Goal: Task Accomplishment & Management: Manage account settings

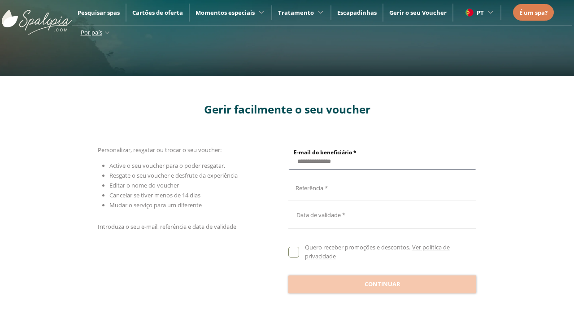
type input "**********"
click at [381, 187] on input "E-mail do beneficiário *" at bounding box center [380, 187] width 185 height 16
type input "**********"
click at [382, 214] on div at bounding box center [382, 215] width 188 height 22
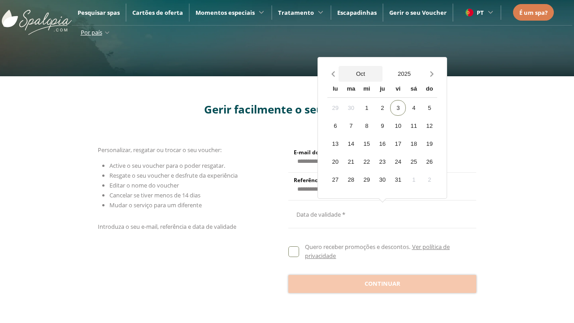
click at [361, 74] on button "Oct" at bounding box center [361, 74] width 44 height 16
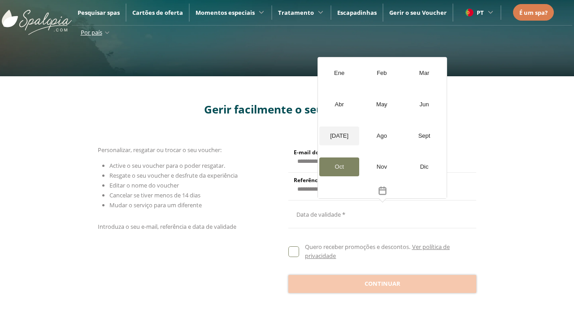
click at [339, 135] on div "[DATE]" at bounding box center [339, 135] width 40 height 19
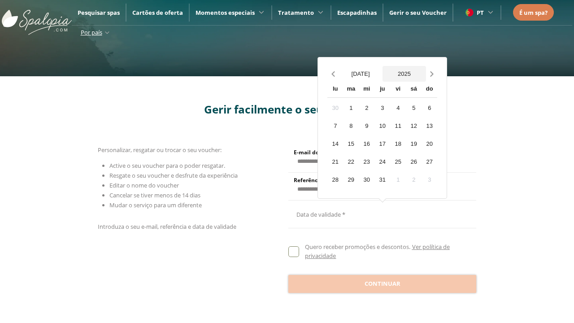
click at [404, 74] on button "2025" at bounding box center [405, 74] width 44 height 16
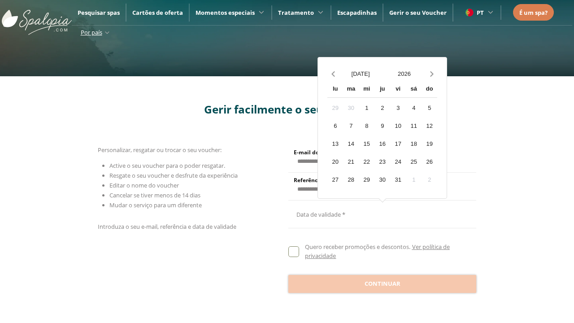
scroll to position [154, 0]
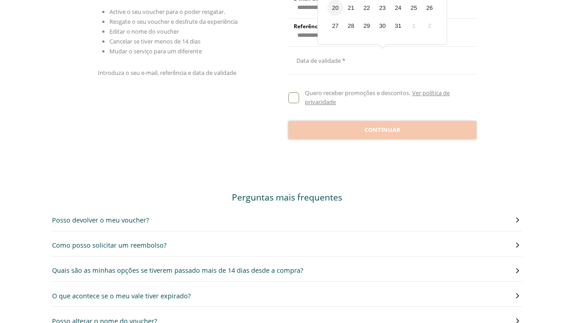
click at [335, 16] on div "20" at bounding box center [335, 8] width 16 height 16
click at [382, 135] on span "Continuar" at bounding box center [383, 130] width 36 height 9
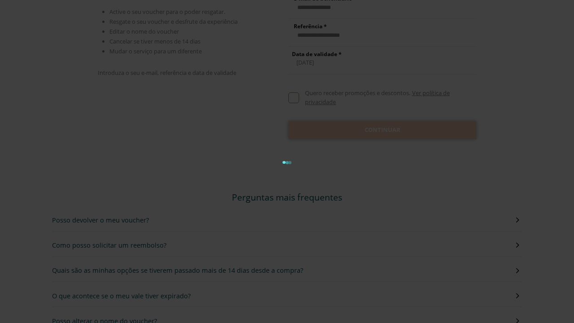
scroll to position [0, 0]
